Goal: Find specific page/section

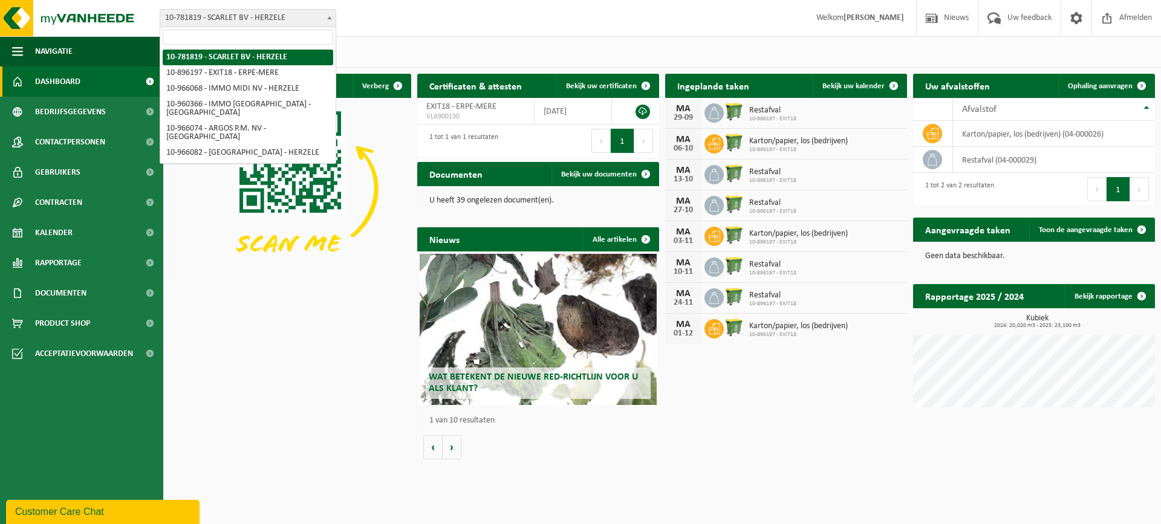
click at [333, 17] on span at bounding box center [329, 18] width 12 height 16
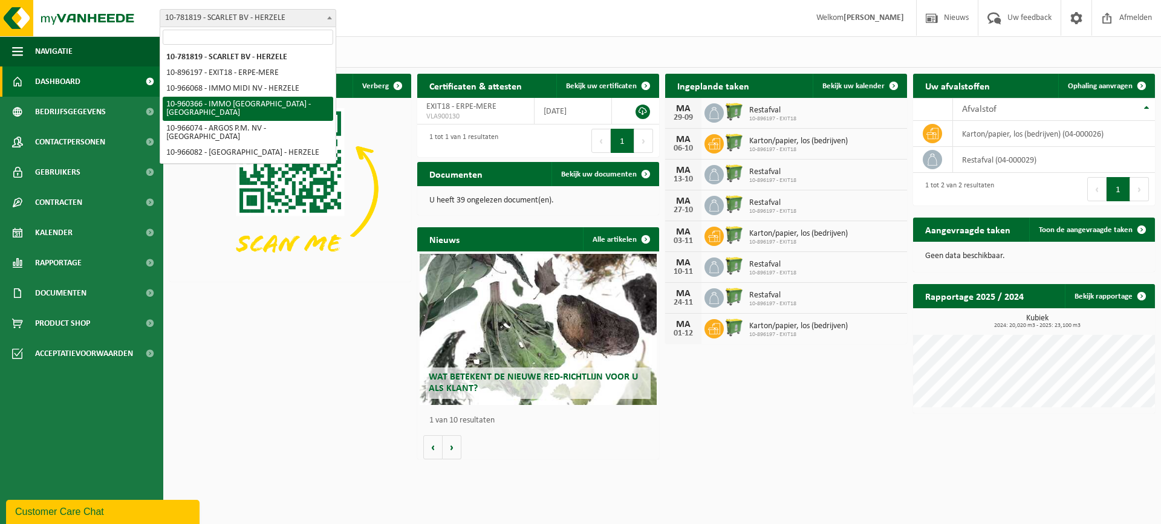
select select "149376"
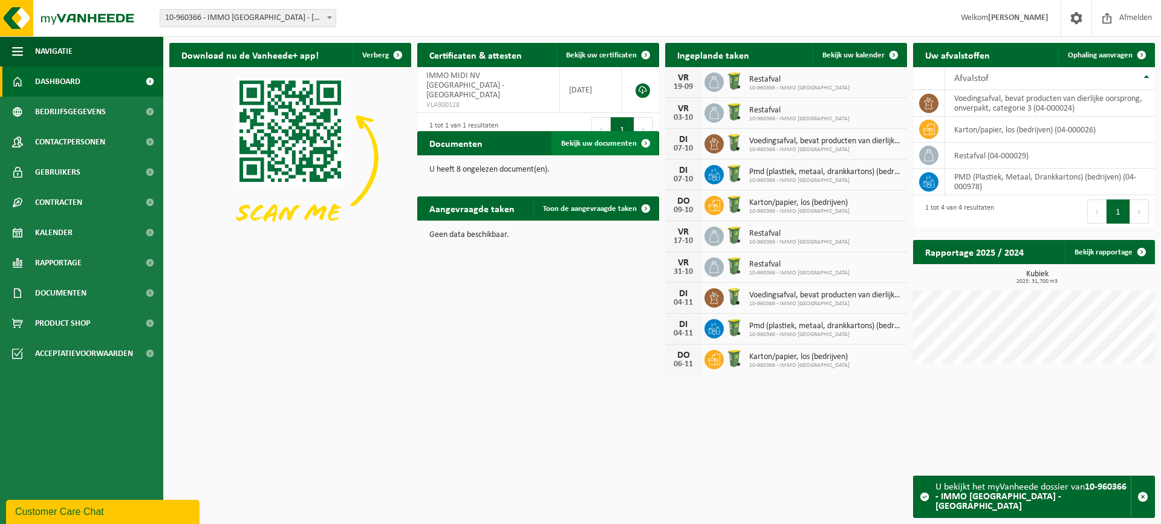
click at [612, 145] on span "Bekijk uw documenten" at bounding box center [599, 144] width 76 height 8
